Goal: Use online tool/utility: Utilize a website feature to perform a specific function

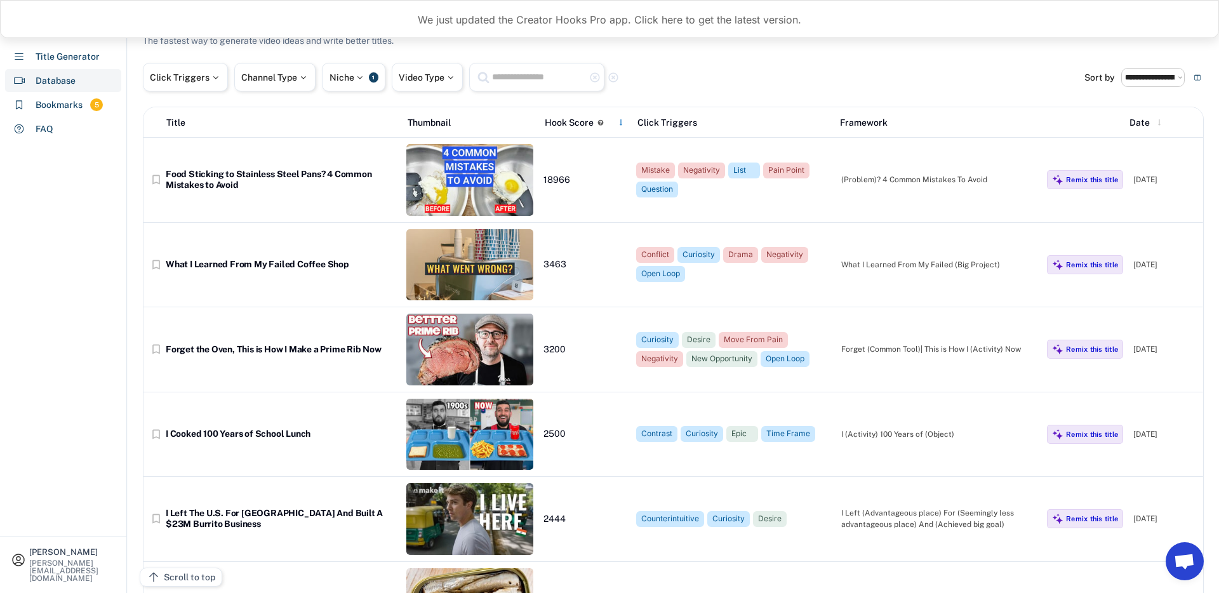
select select "**********"
click at [286, 79] on div "Channel Type" at bounding box center [274, 77] width 67 height 9
select select
click at [285, 117] on input "search" at bounding box center [309, 118] width 128 height 8
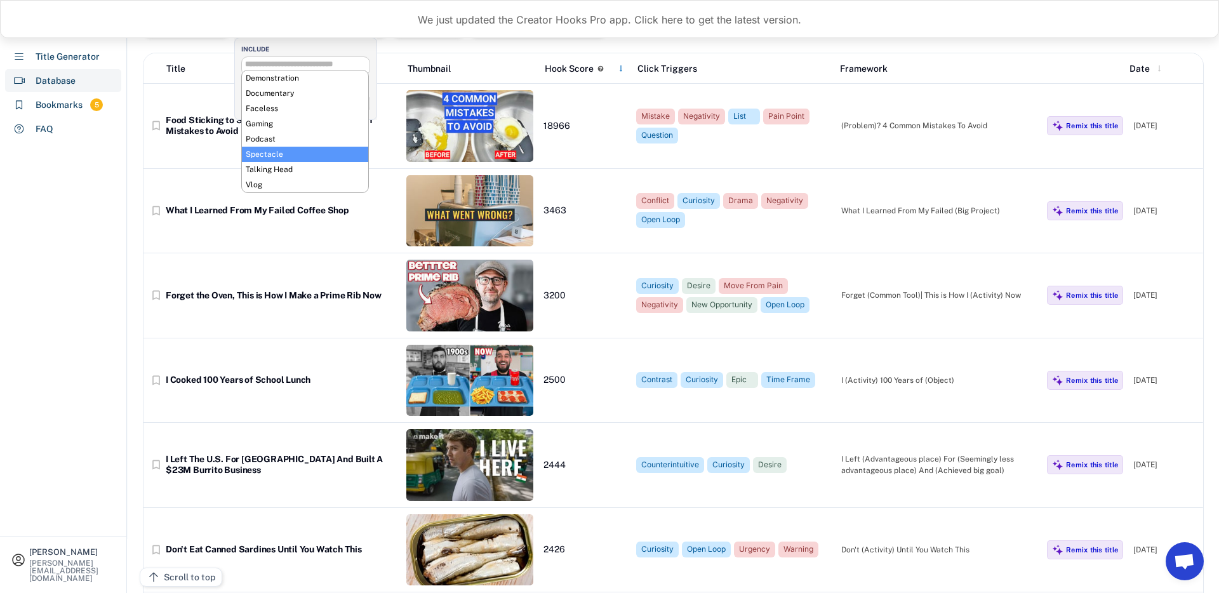
scroll to position [57, 0]
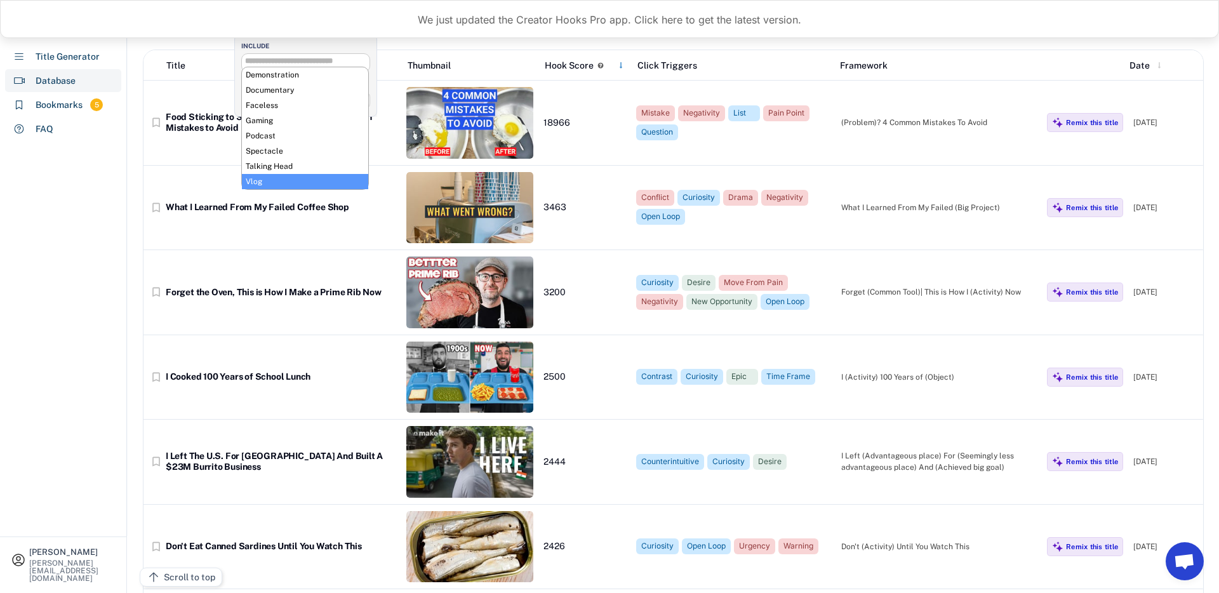
select select "**********"
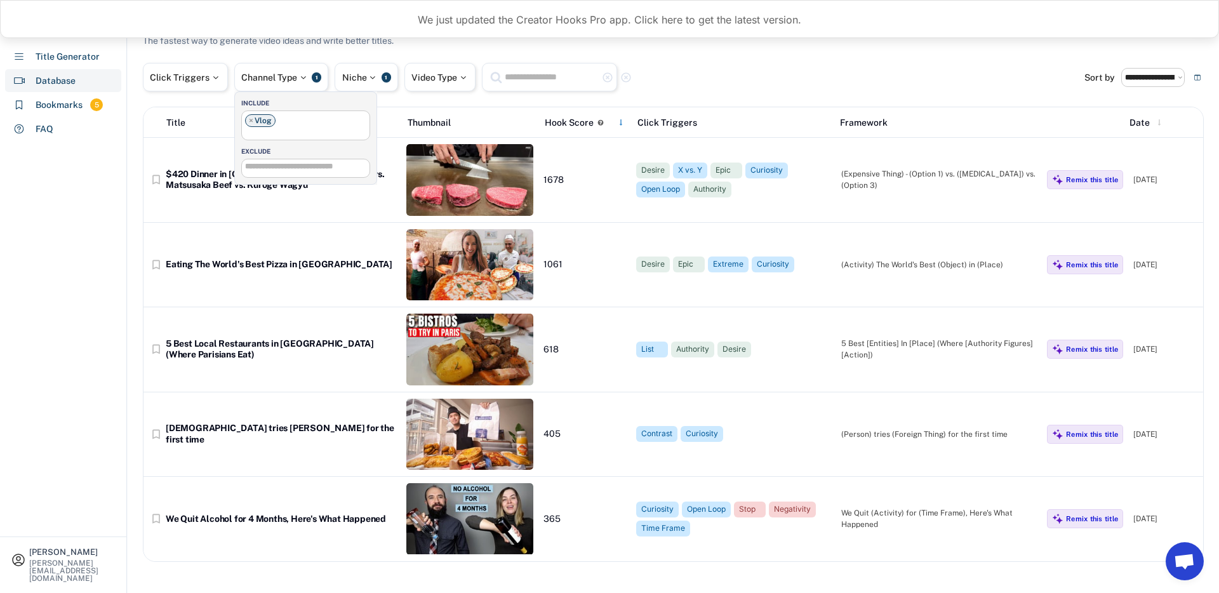
scroll to position [76, 0]
click at [773, 51] on div "**********" at bounding box center [673, 288] width 1061 height 547
click at [79, 55] on div "Title Generator" at bounding box center [68, 56] width 64 height 13
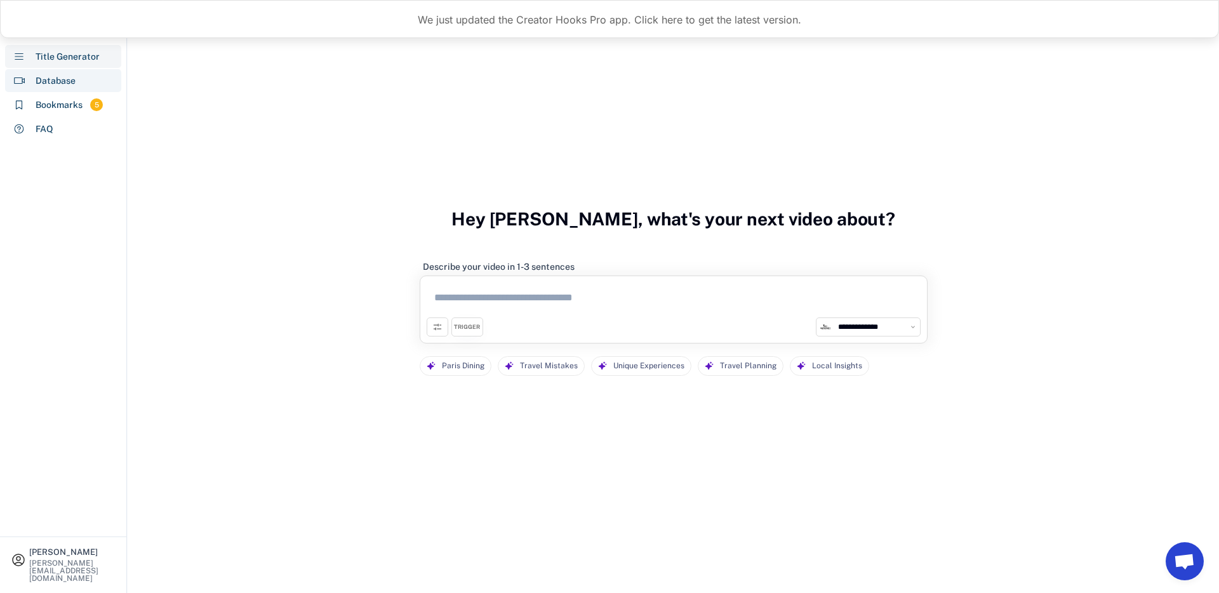
click at [79, 75] on div "Database" at bounding box center [63, 80] width 116 height 23
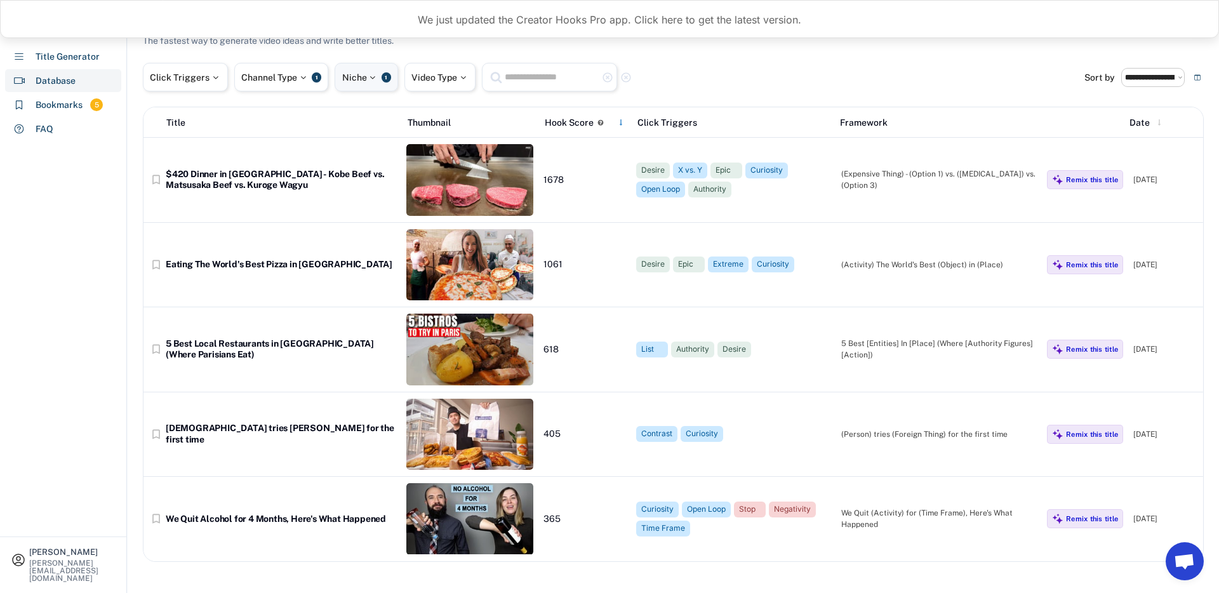
click at [352, 70] on div "Niche 1" at bounding box center [367, 77] width 64 height 29
click at [352, 122] on span "×" at bounding box center [354, 121] width 4 height 8
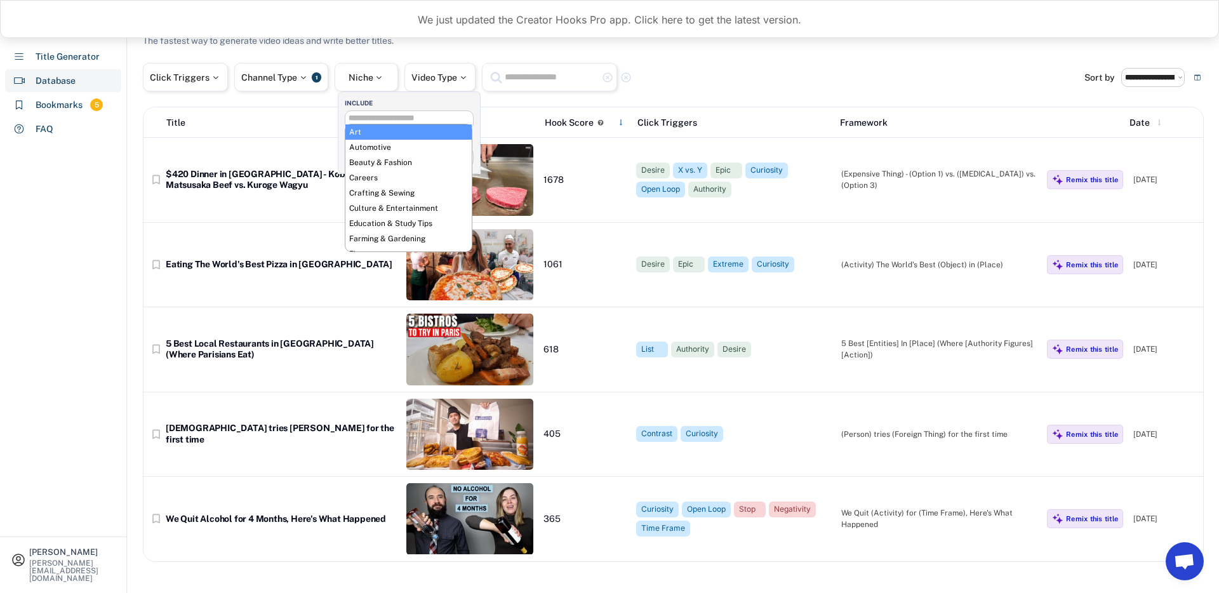
click at [309, 71] on div "Channel Type 1" at bounding box center [281, 77] width 94 height 29
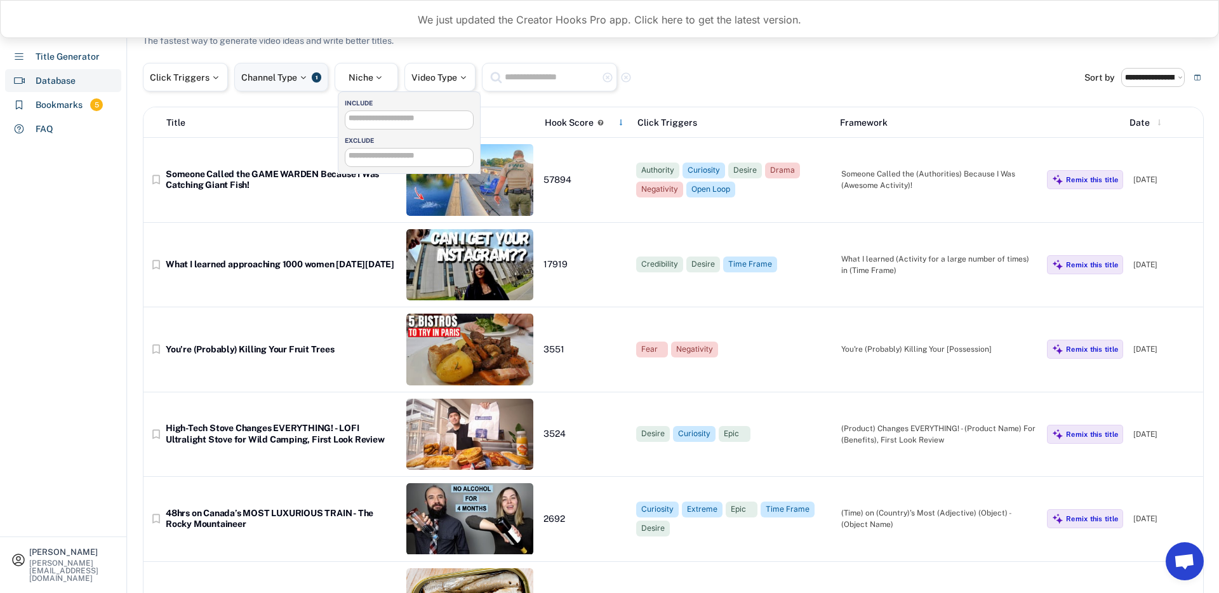
scroll to position [76, 0]
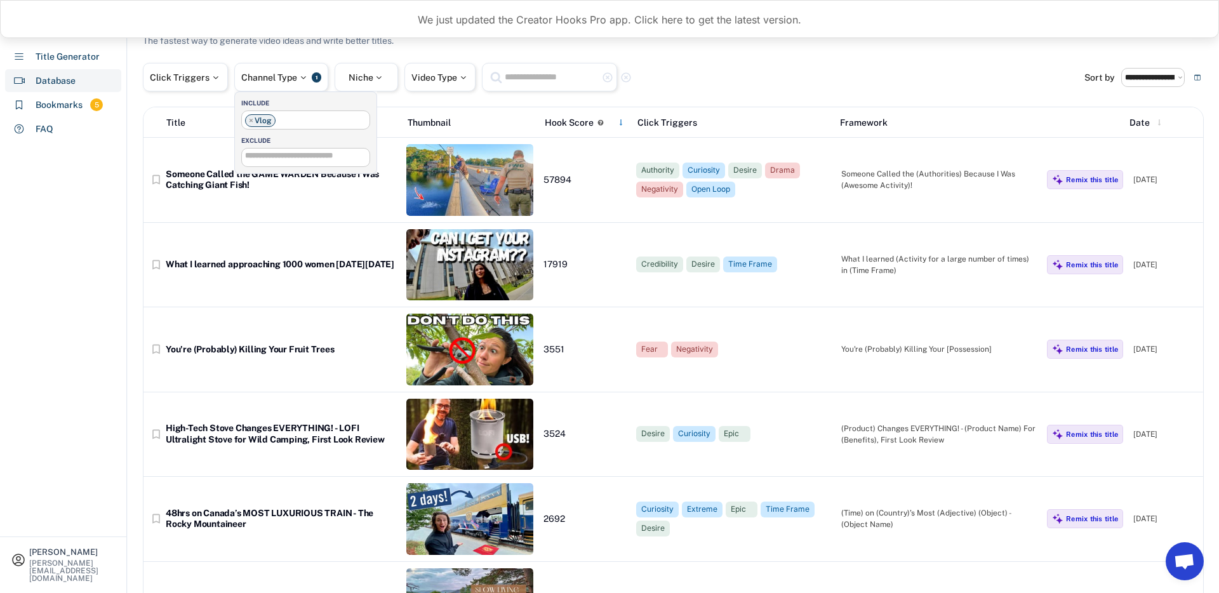
click at [250, 118] on span "×" at bounding box center [251, 121] width 4 height 8
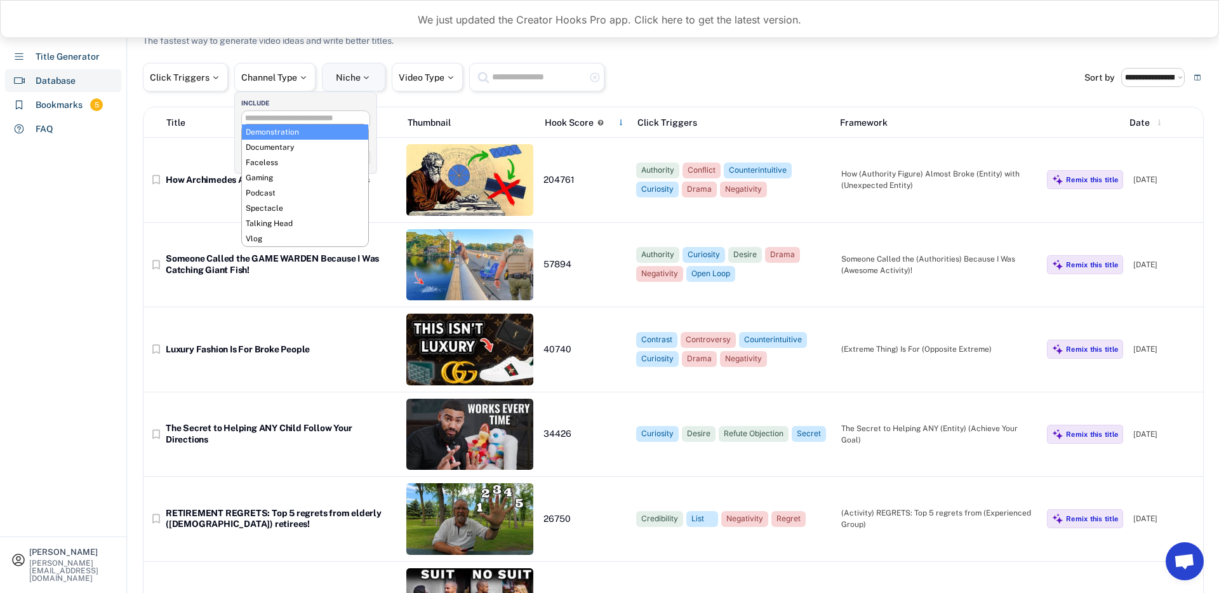
click at [369, 81] on div at bounding box center [366, 77] width 11 height 9
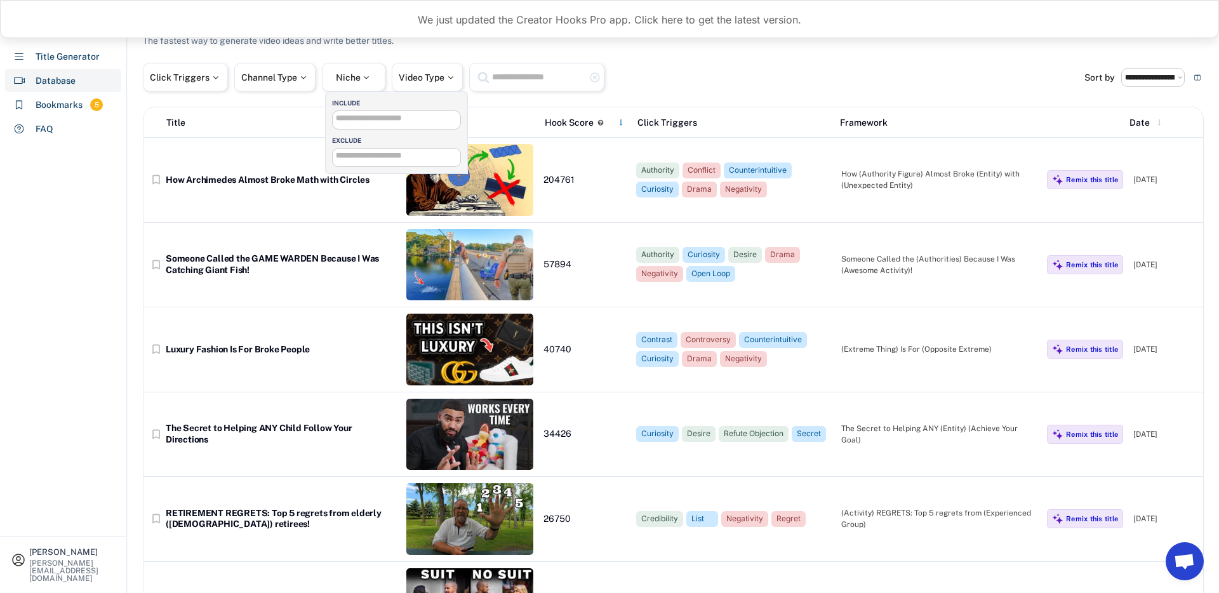
click at [385, 129] on div "**********" at bounding box center [396, 119] width 129 height 19
click at [391, 117] on input "search" at bounding box center [400, 118] width 128 height 8
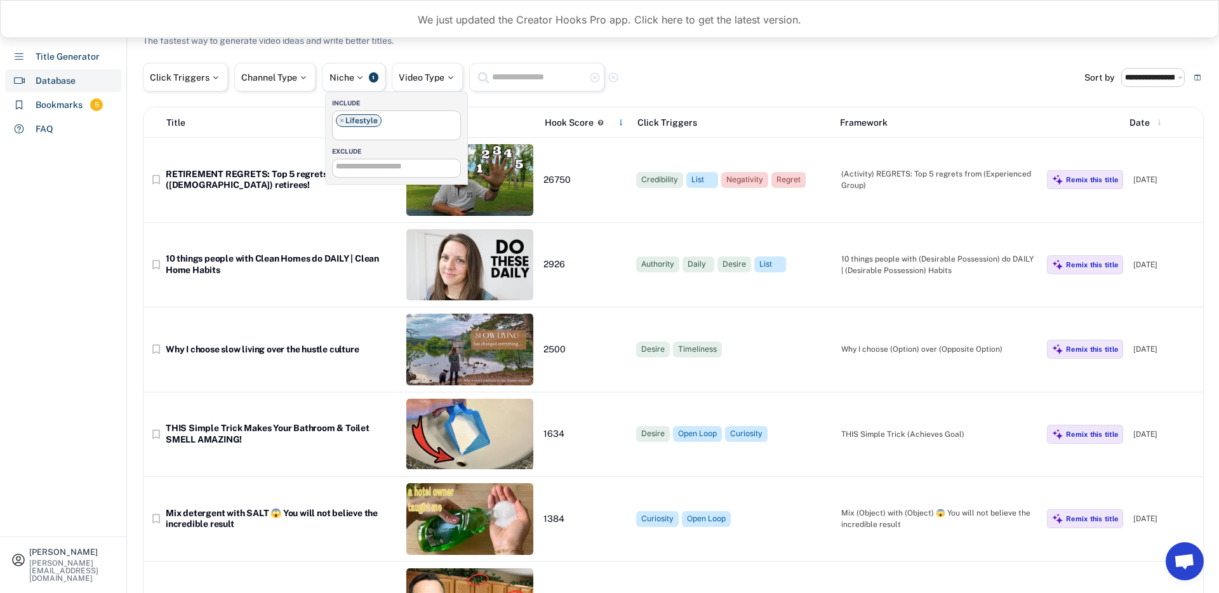
scroll to position [0, 6]
click at [342, 122] on span "×" at bounding box center [342, 121] width 4 height 8
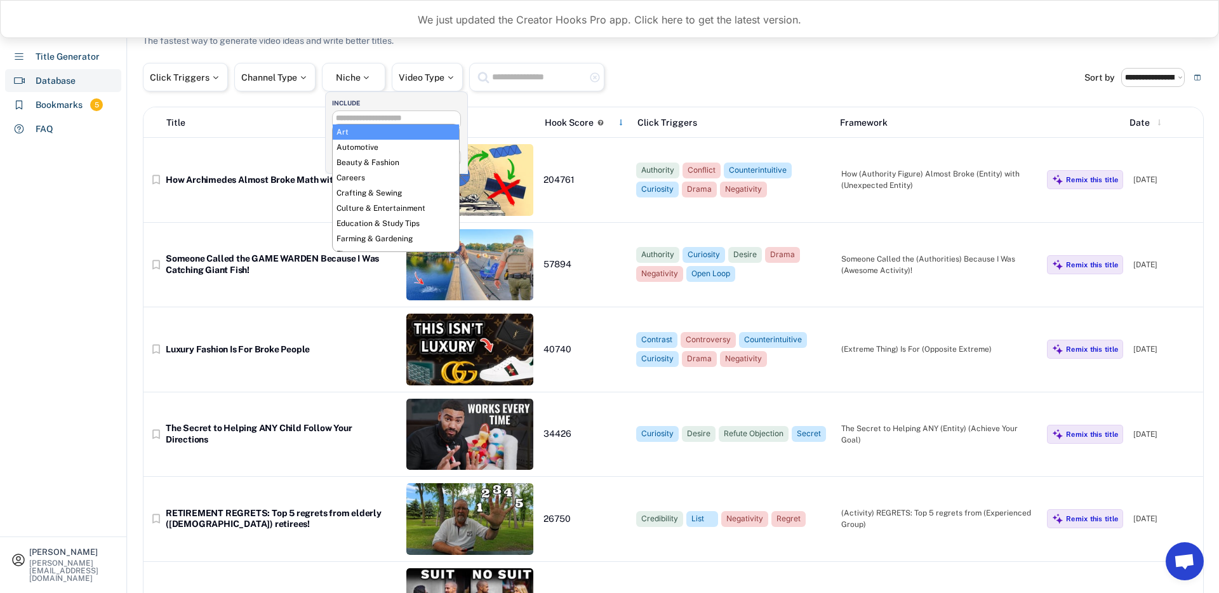
scroll to position [0, 6]
click at [46, 215] on div "[PERSON_NAME] [PERSON_NAME][EMAIL_ADDRESS][DOMAIN_NAME] Title Generator Databas…" at bounding box center [63, 296] width 127 height 593
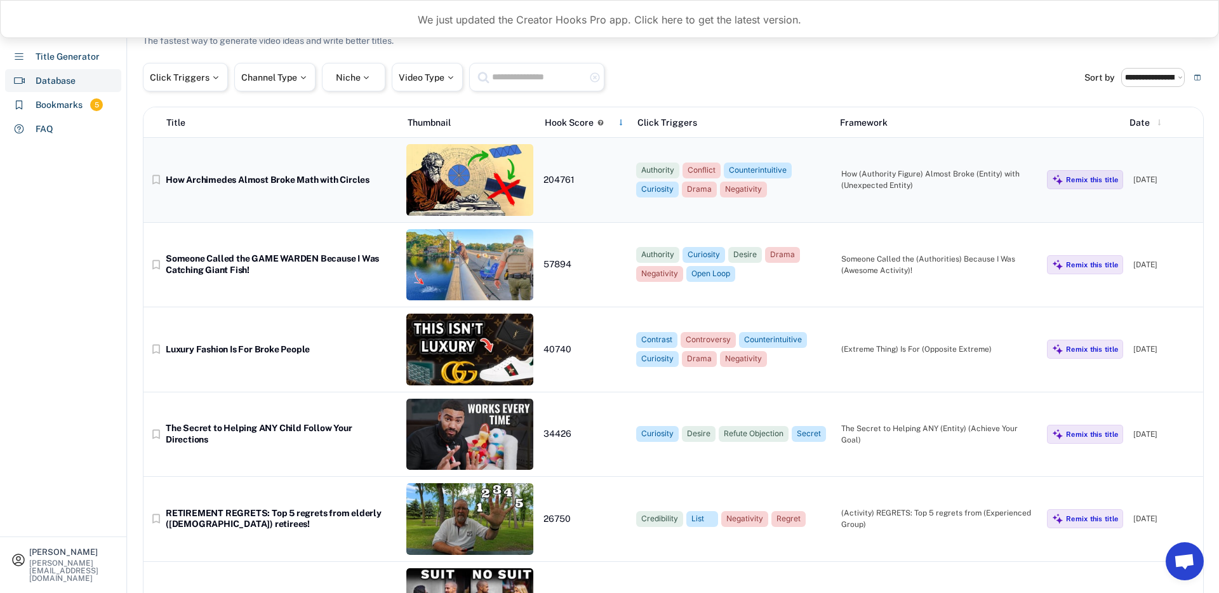
click at [474, 173] on img at bounding box center [469, 180] width 127 height 72
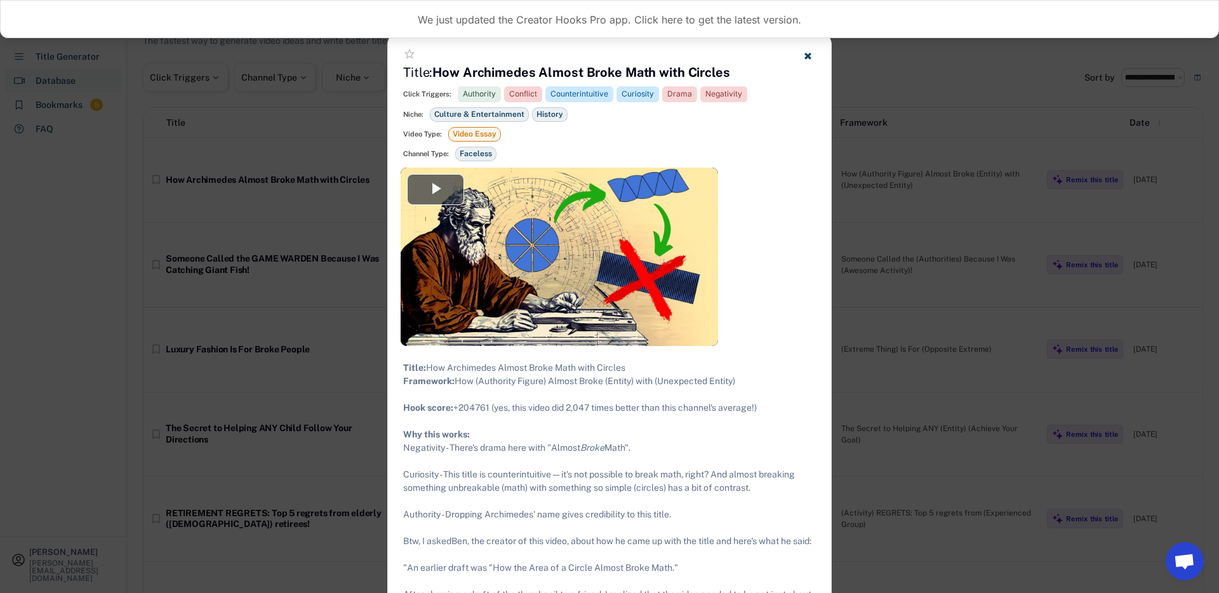
click at [474, 173] on div "Video Player" at bounding box center [560, 257] width 318 height 178
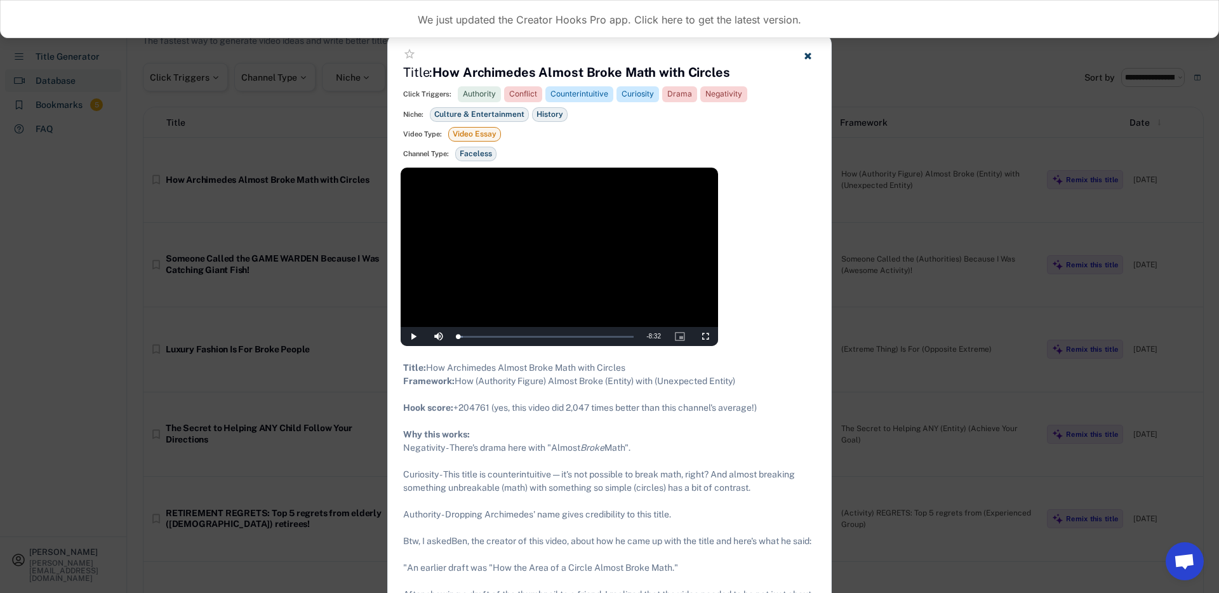
click at [923, 107] on div at bounding box center [609, 296] width 1219 height 593
